Goal: Information Seeking & Learning: Find specific fact

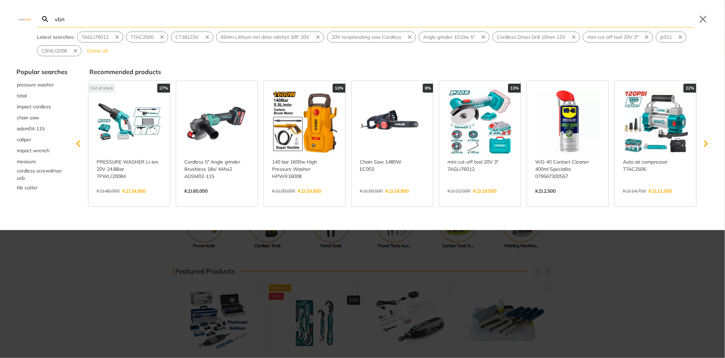
type input "vbnv"
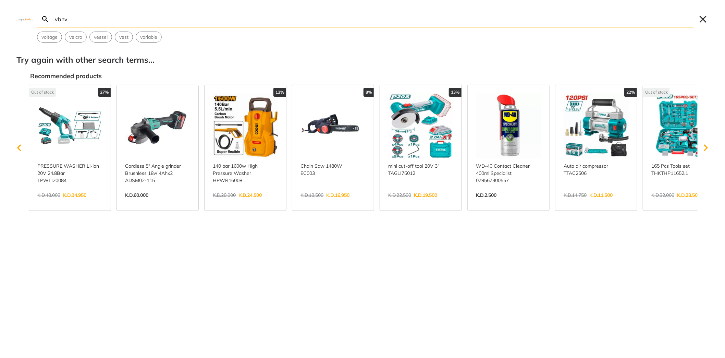
type input "vbnv"
click at [703, 16] on button "Close" at bounding box center [703, 19] width 11 height 11
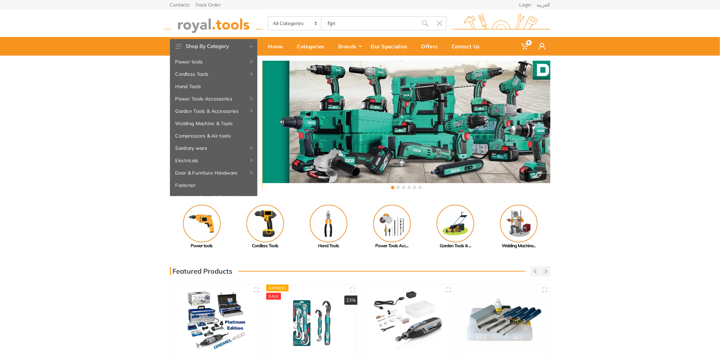
type input "fgn"
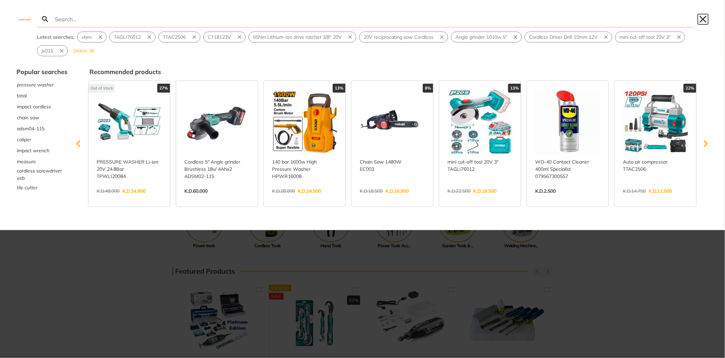
click at [707, 20] on button "Close" at bounding box center [703, 19] width 11 height 11
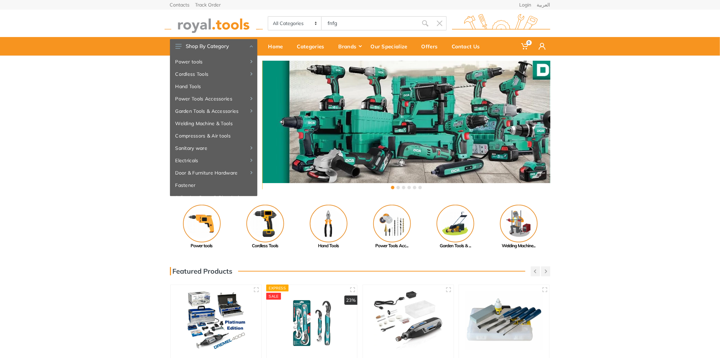
type input "fnfg"
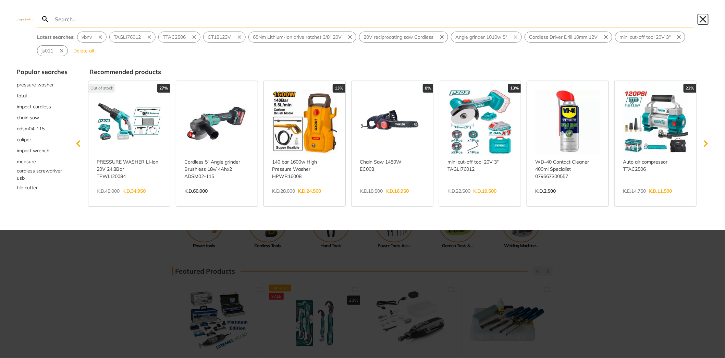
click at [700, 14] on button "Close" at bounding box center [703, 19] width 11 height 11
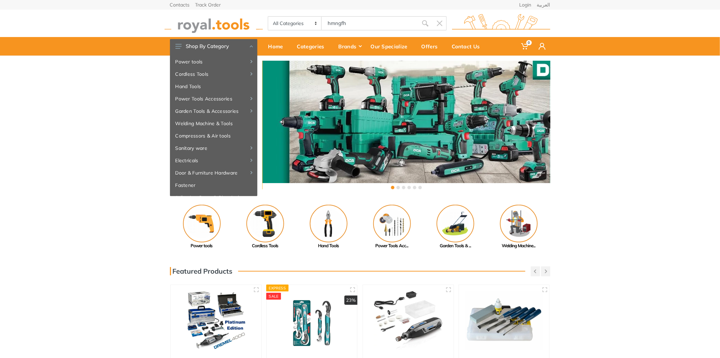
type input "hmngfh"
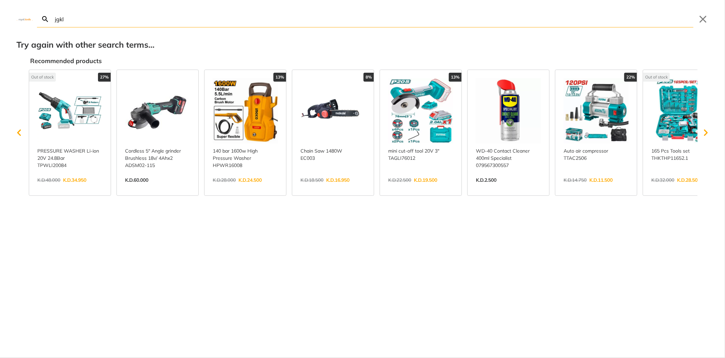
type input "jgkl"
click at [704, 19] on button "Close" at bounding box center [703, 19] width 11 height 11
